Goal: Find specific page/section: Find specific page/section

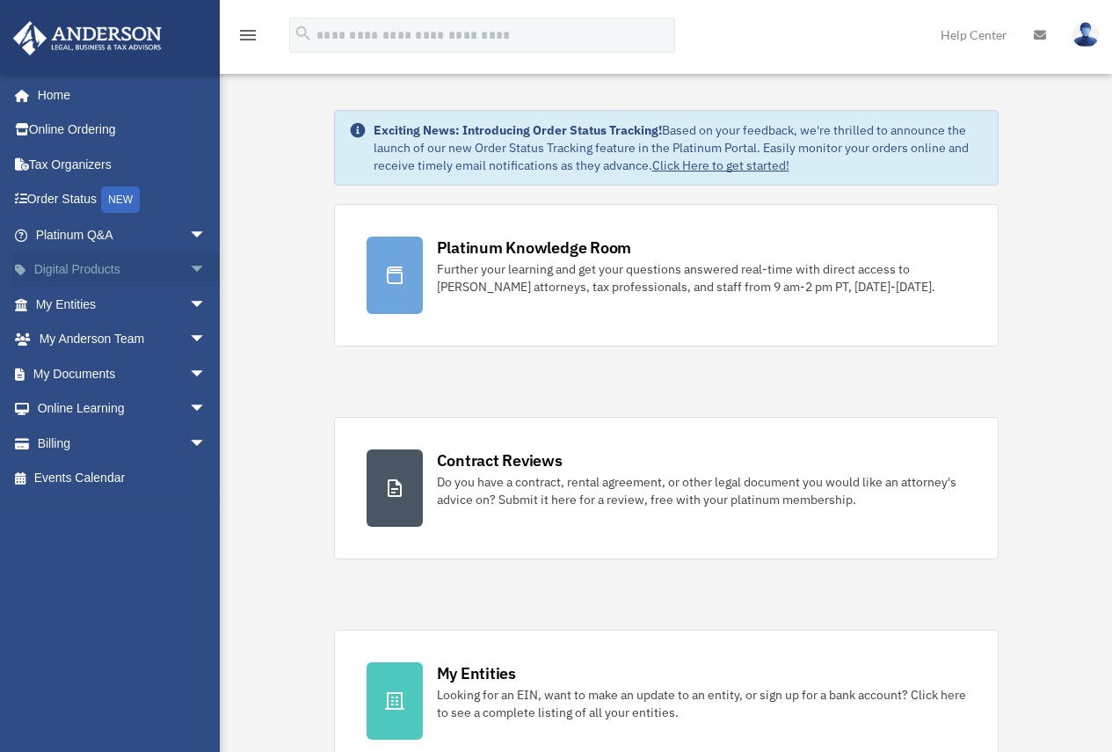
click at [189, 270] on span "arrow_drop_down" at bounding box center [206, 270] width 35 height 36
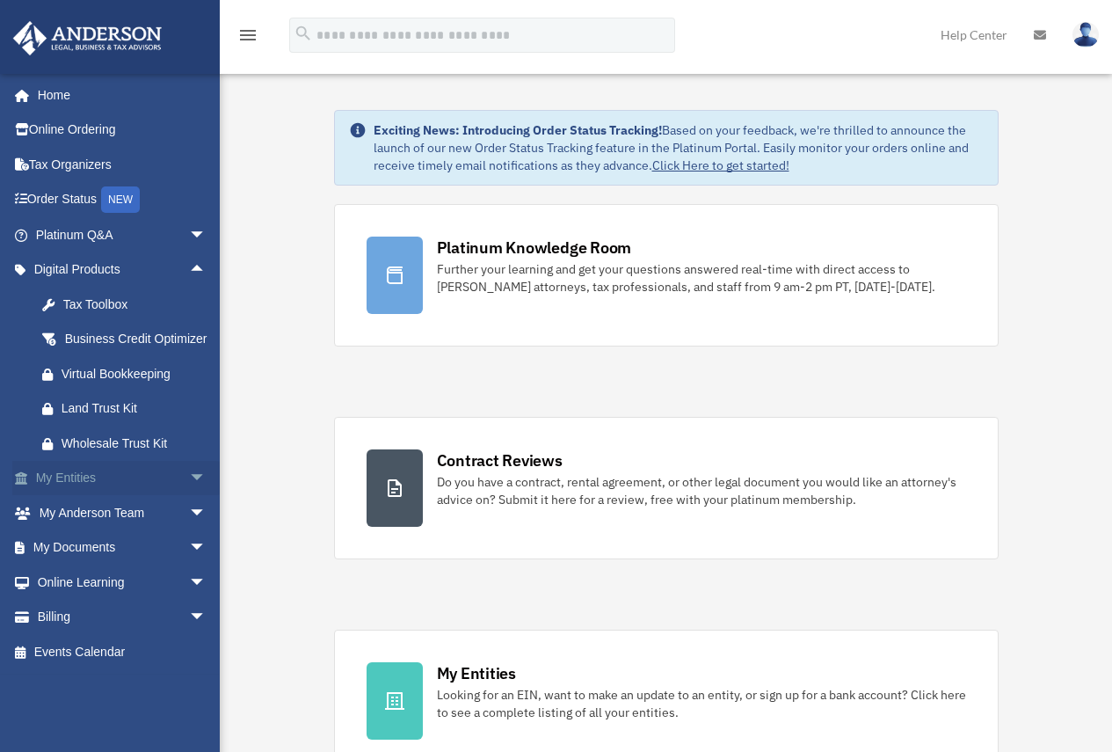
click at [189, 495] on span "arrow_drop_down" at bounding box center [206, 479] width 35 height 36
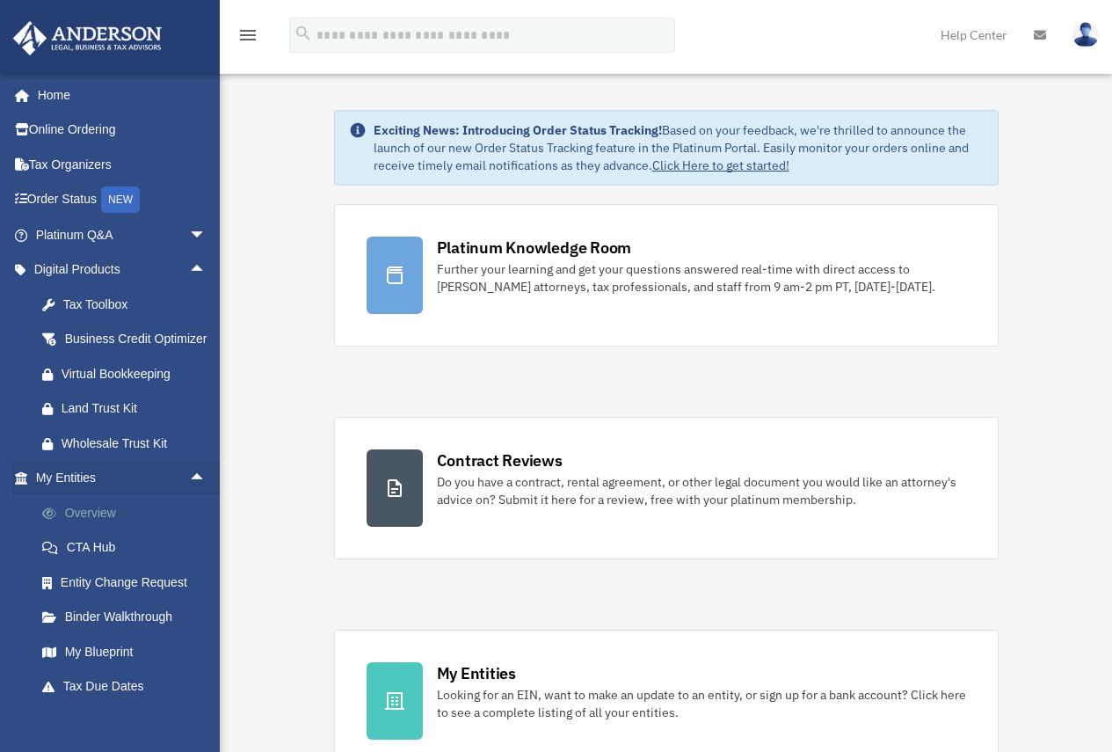
click at [129, 529] on link "Overview" at bounding box center [129, 512] width 208 height 35
click at [94, 530] on link "Overview" at bounding box center [129, 512] width 208 height 35
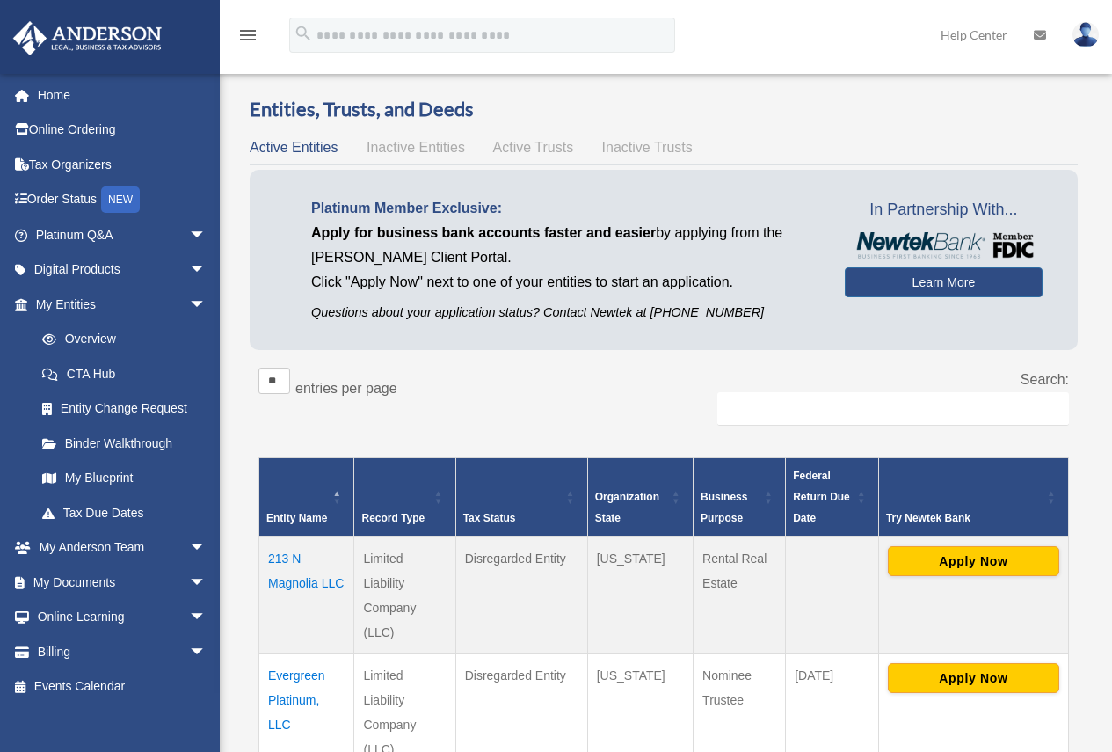
click at [281, 581] on td "213 N Magnolia LLC" at bounding box center [306, 595] width 95 height 118
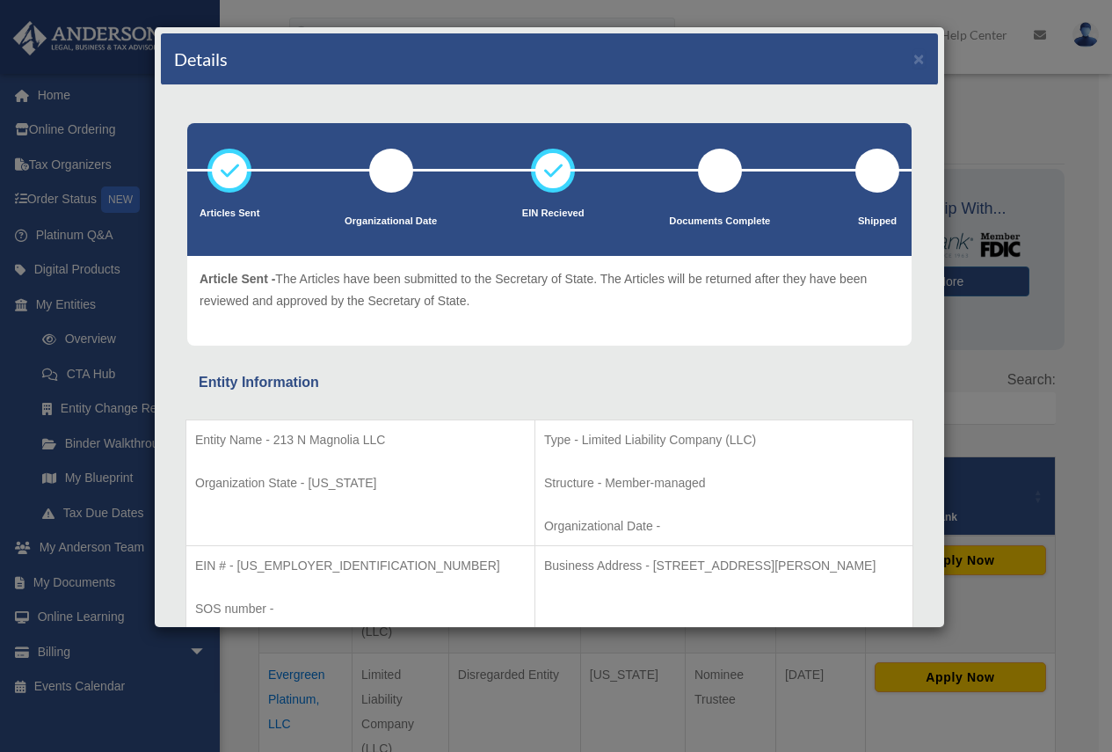
click at [1033, 120] on div "Details × Articles Sent Organizational Date" at bounding box center [556, 376] width 1112 height 752
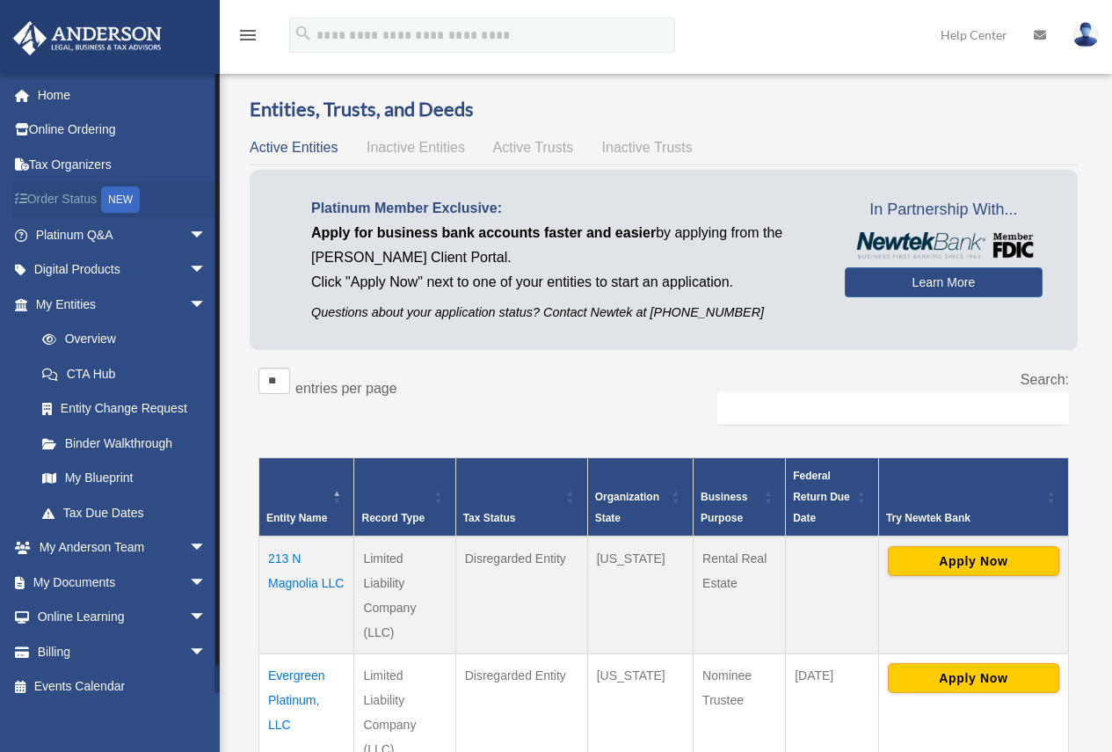
click at [70, 203] on link "Order Status NEW" at bounding box center [122, 200] width 221 height 36
